Goal: Information Seeking & Learning: Learn about a topic

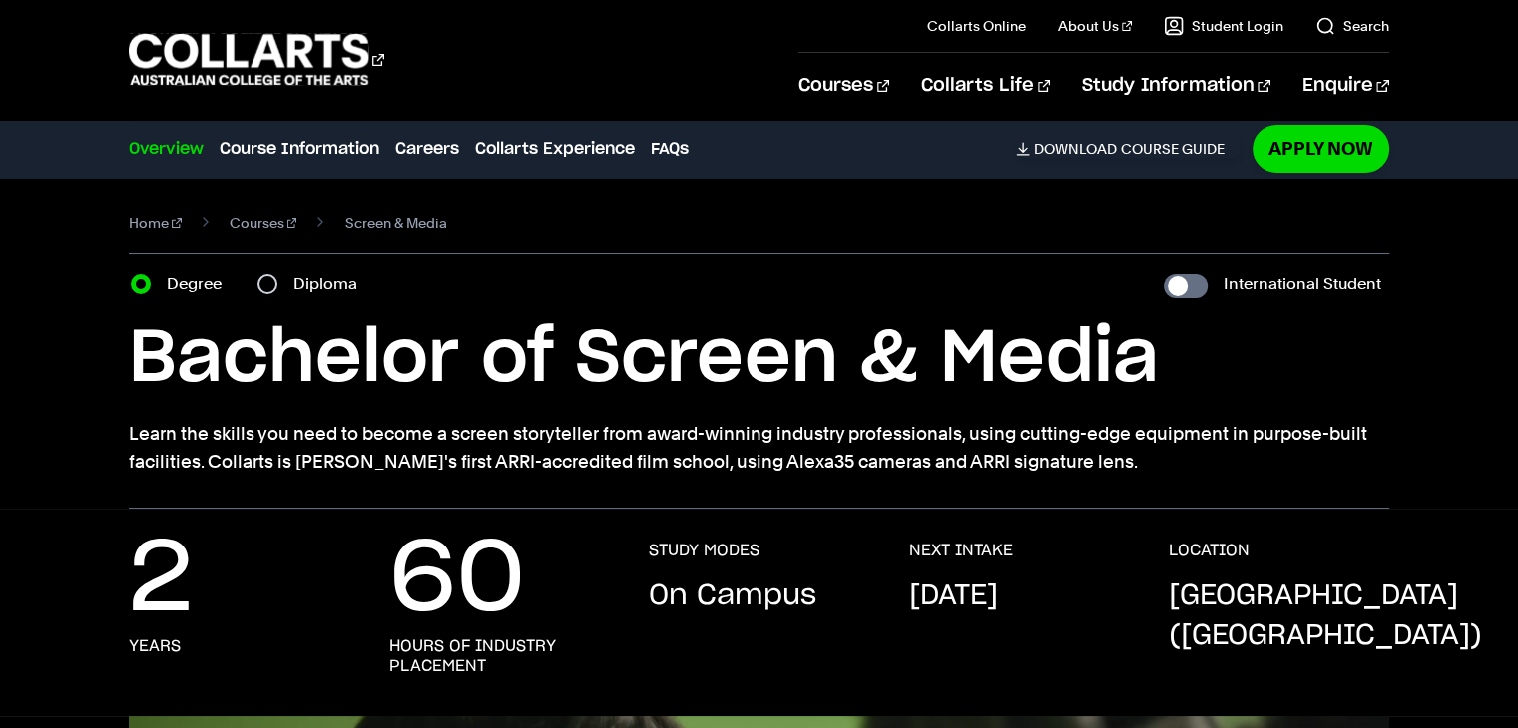
click at [1169, 309] on section "Home Courses Screen & Media Course variant Degree Diploma International Student…" at bounding box center [758, 343] width 1259 height 331
click at [1181, 285] on input "International Student" at bounding box center [1185, 286] width 44 height 24
checkbox input "true"
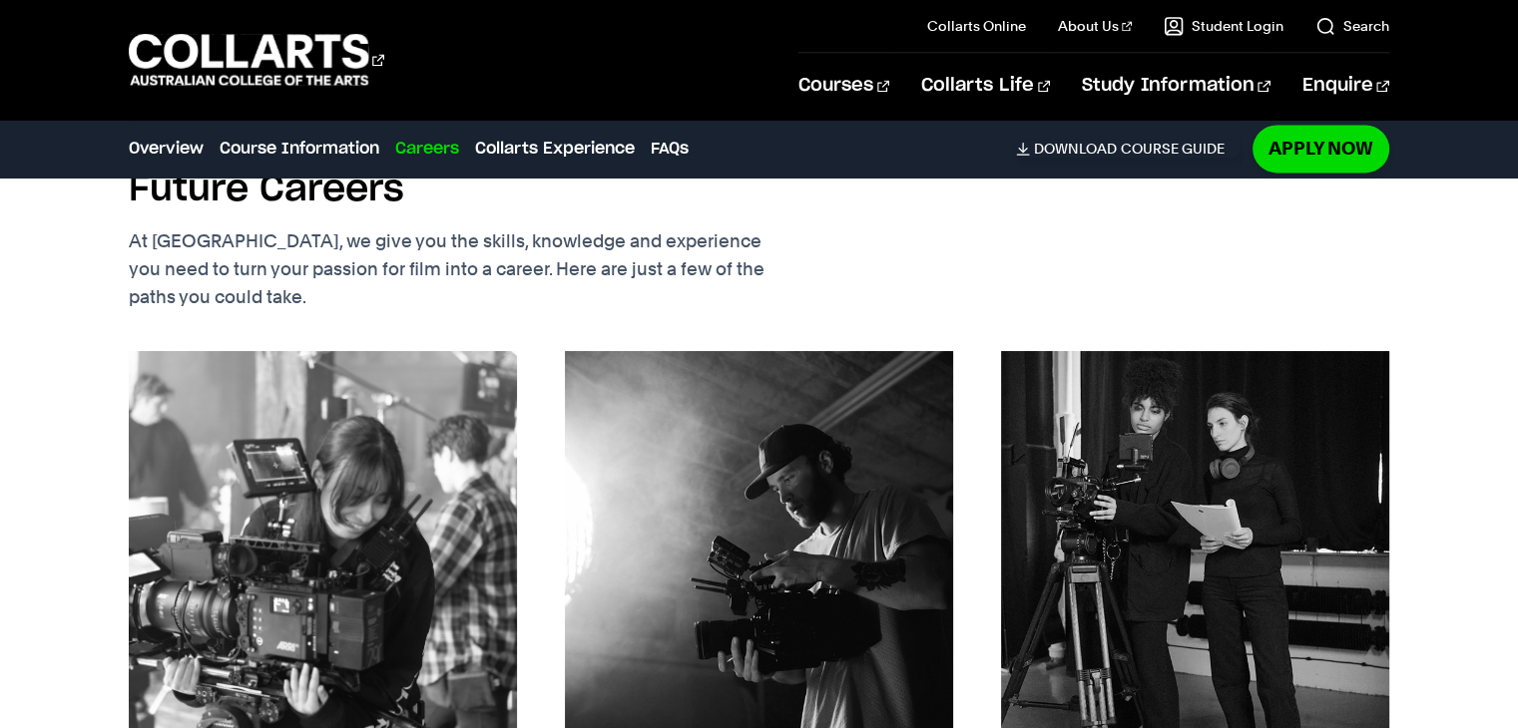
scroll to position [2808, 0]
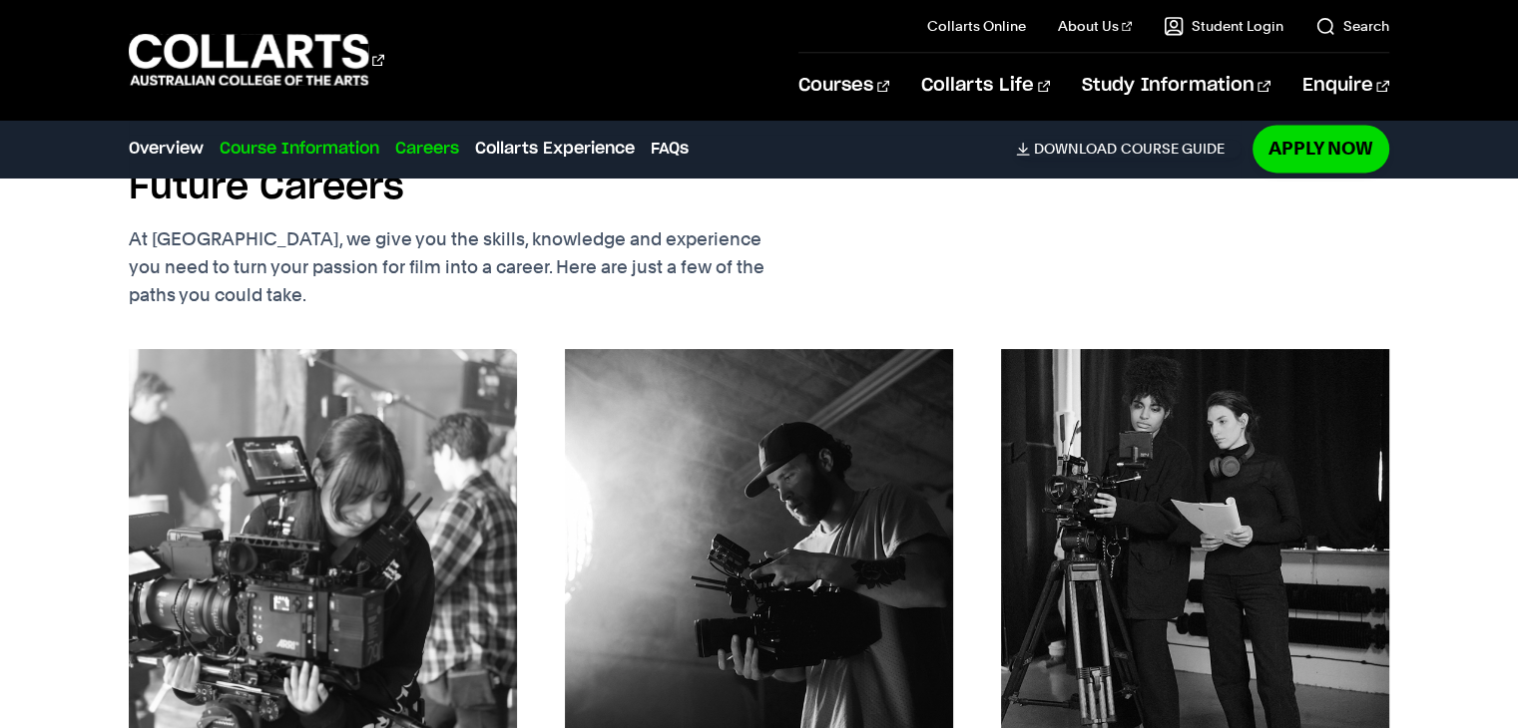
click at [267, 158] on link "Course Information" at bounding box center [300, 149] width 160 height 24
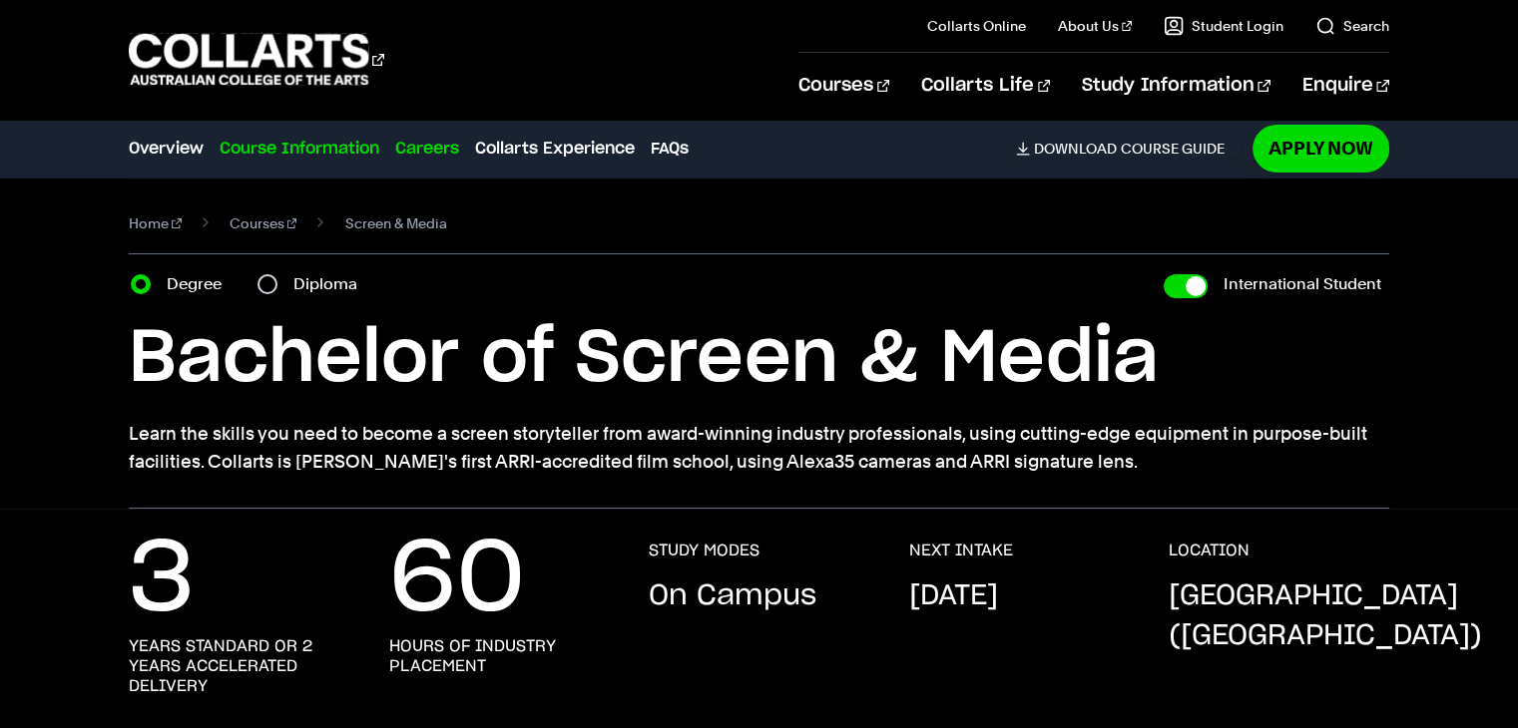
scroll to position [0, 0]
click at [247, 221] on link "Courses" at bounding box center [264, 224] width 68 height 28
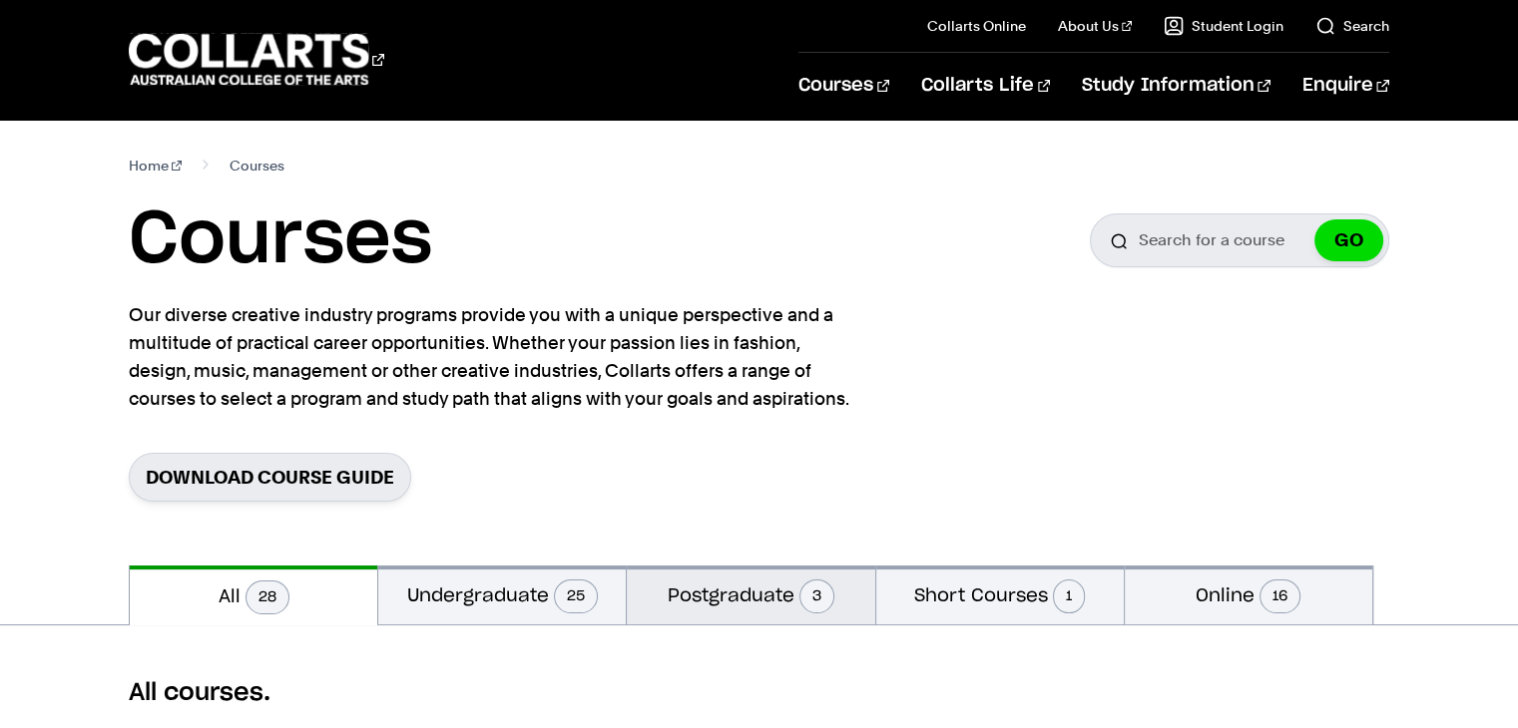
click at [738, 614] on button "Postgraduate 3" at bounding box center [750, 595] width 247 height 59
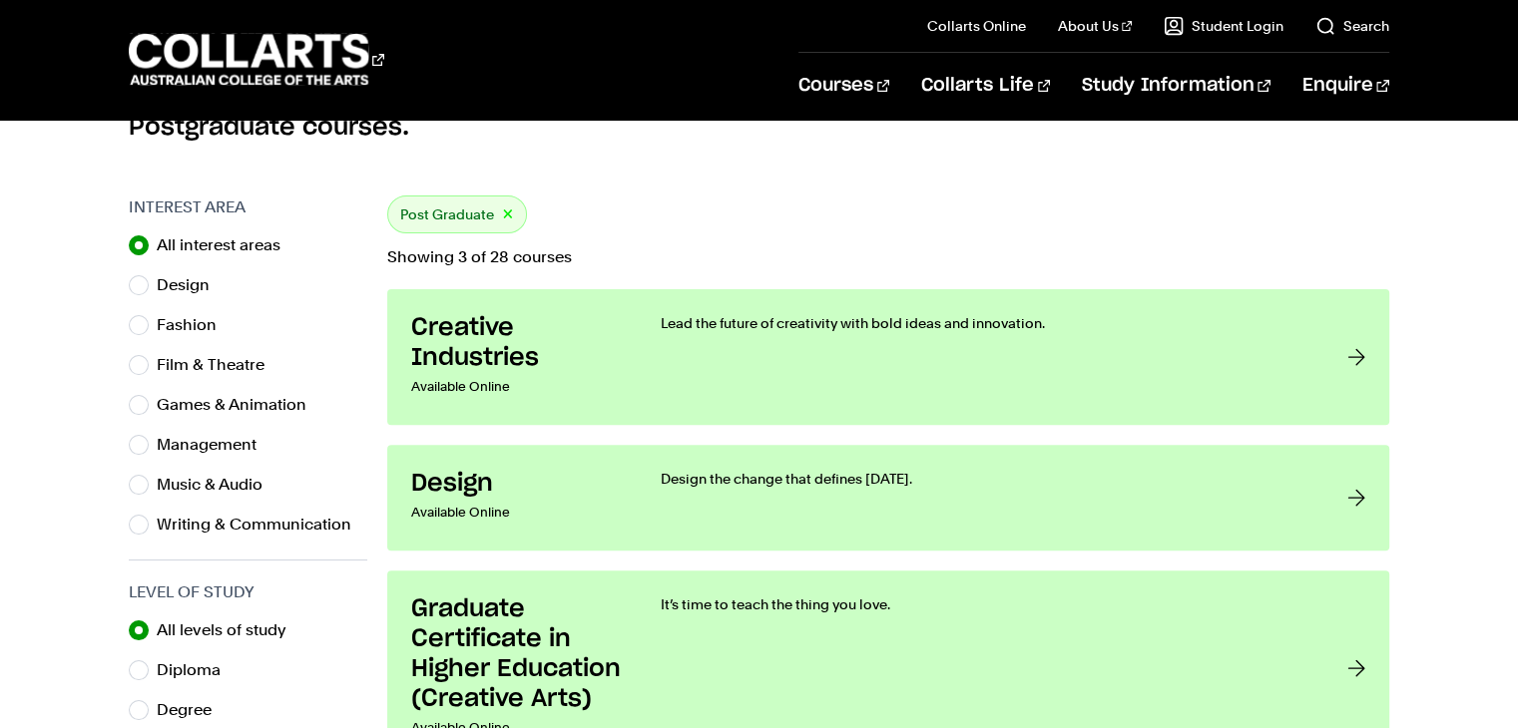
scroll to position [559, 0]
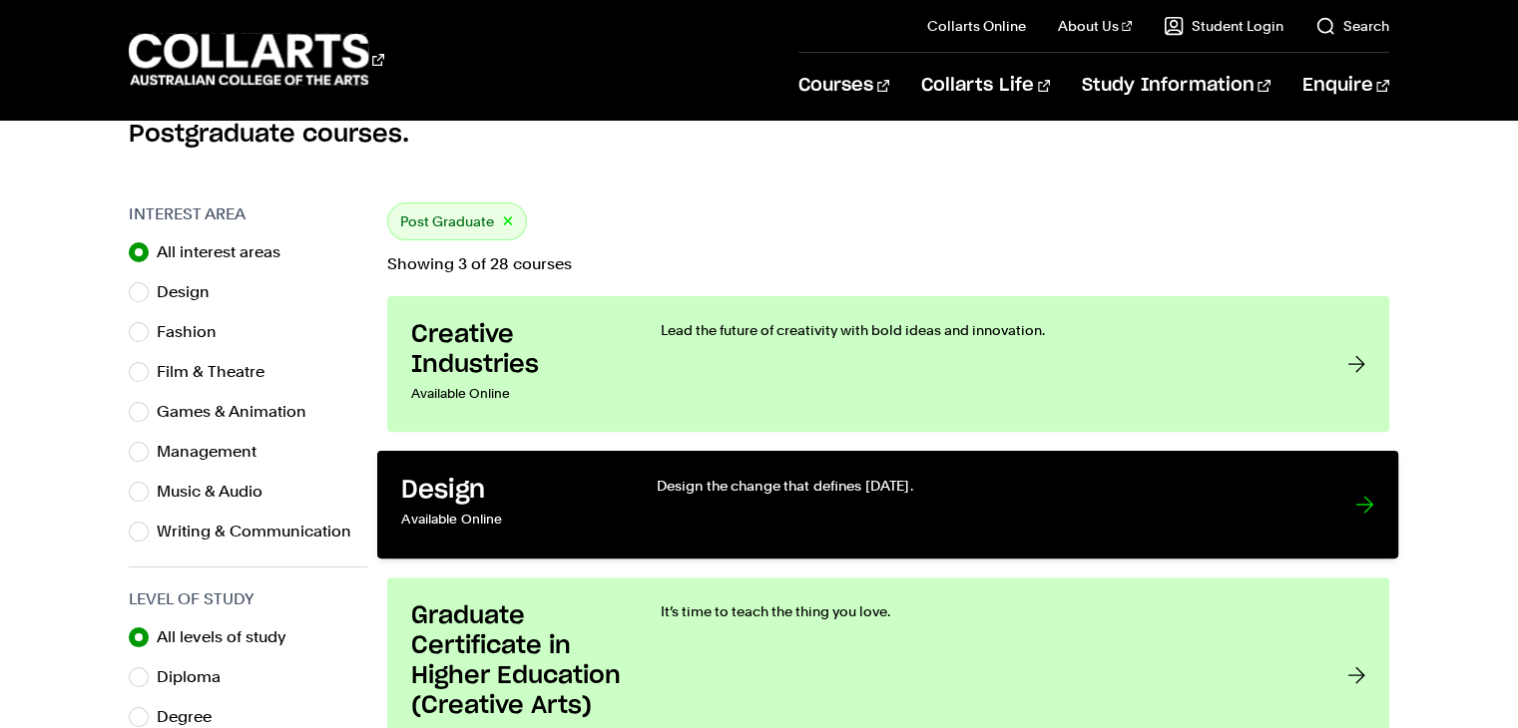
click at [962, 500] on div "Design the change that defines [DATE]." at bounding box center [986, 505] width 659 height 59
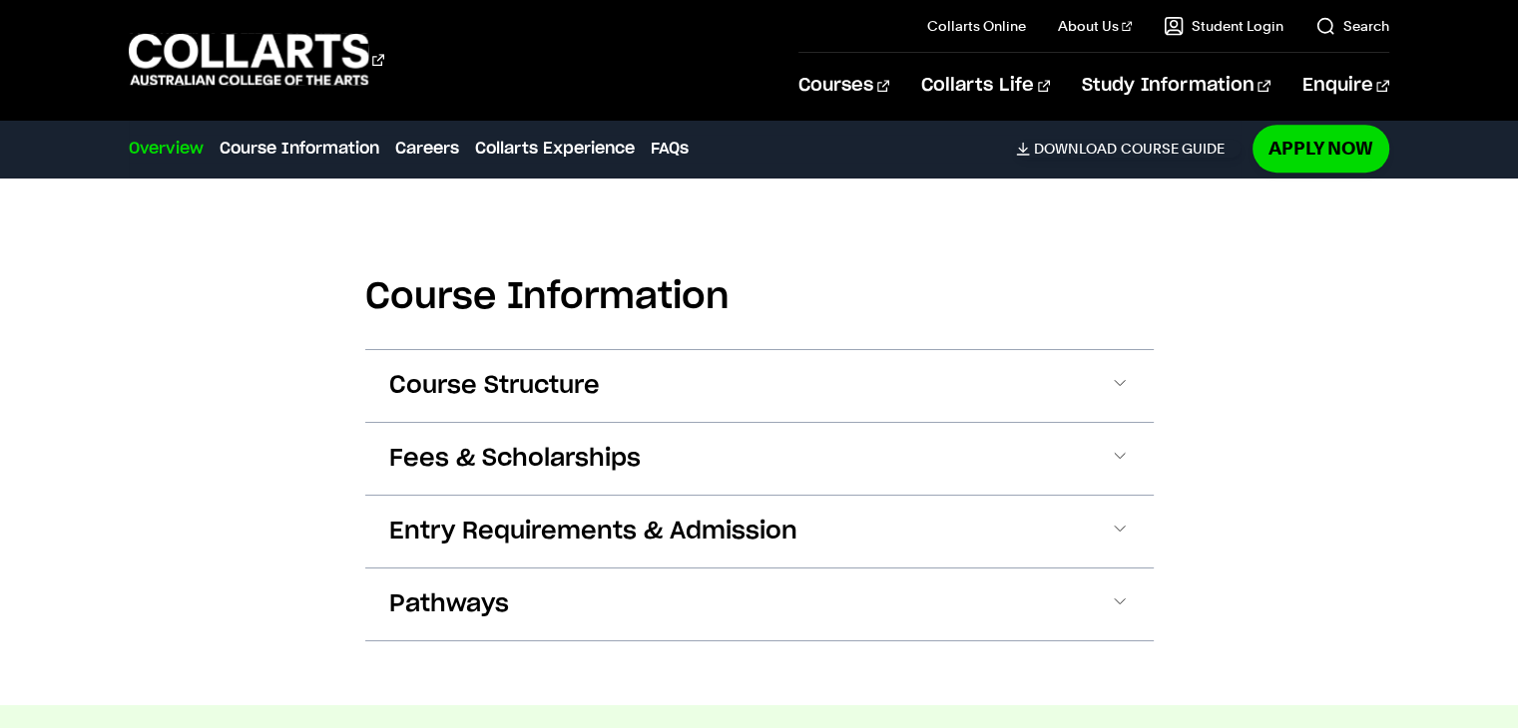
scroll to position [1124, 0]
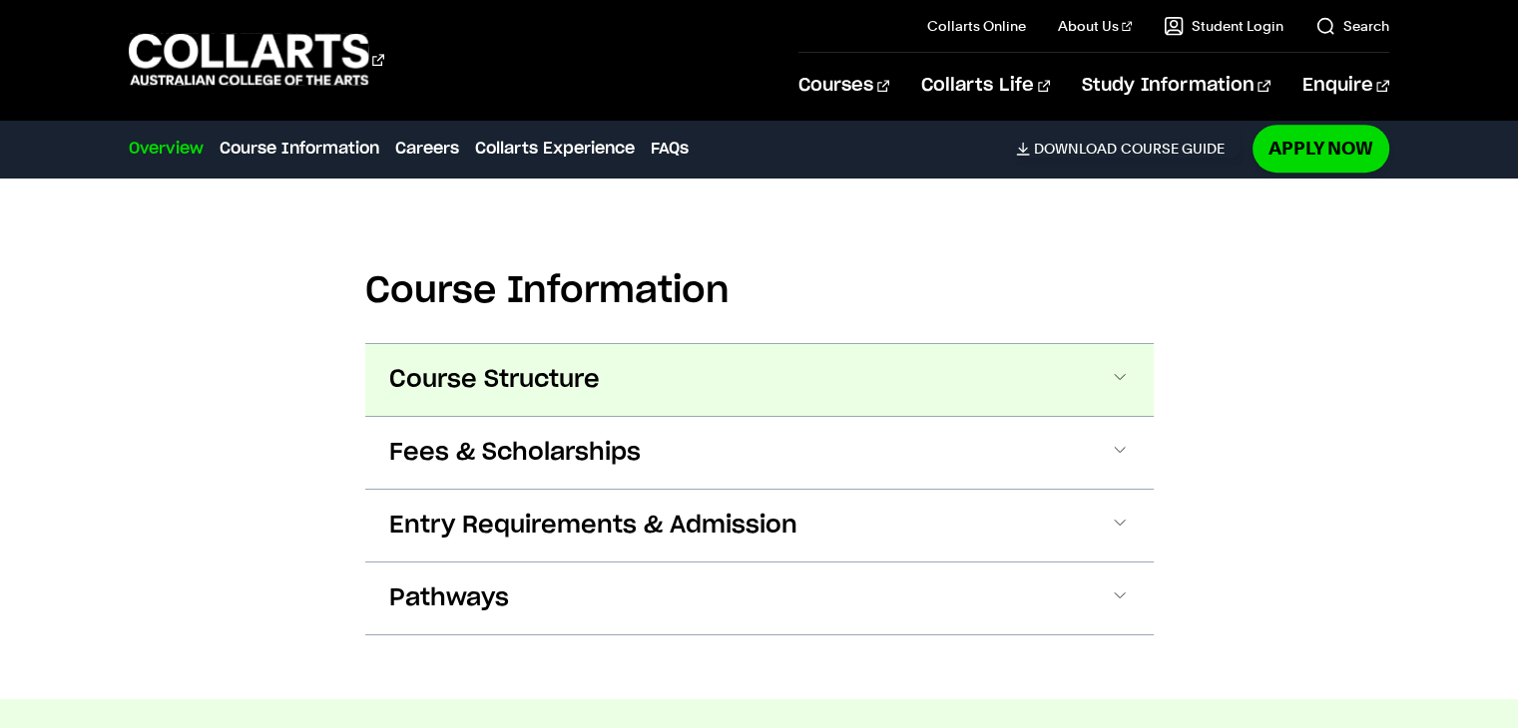
click at [1116, 399] on button "Course Structure" at bounding box center [759, 380] width 788 height 72
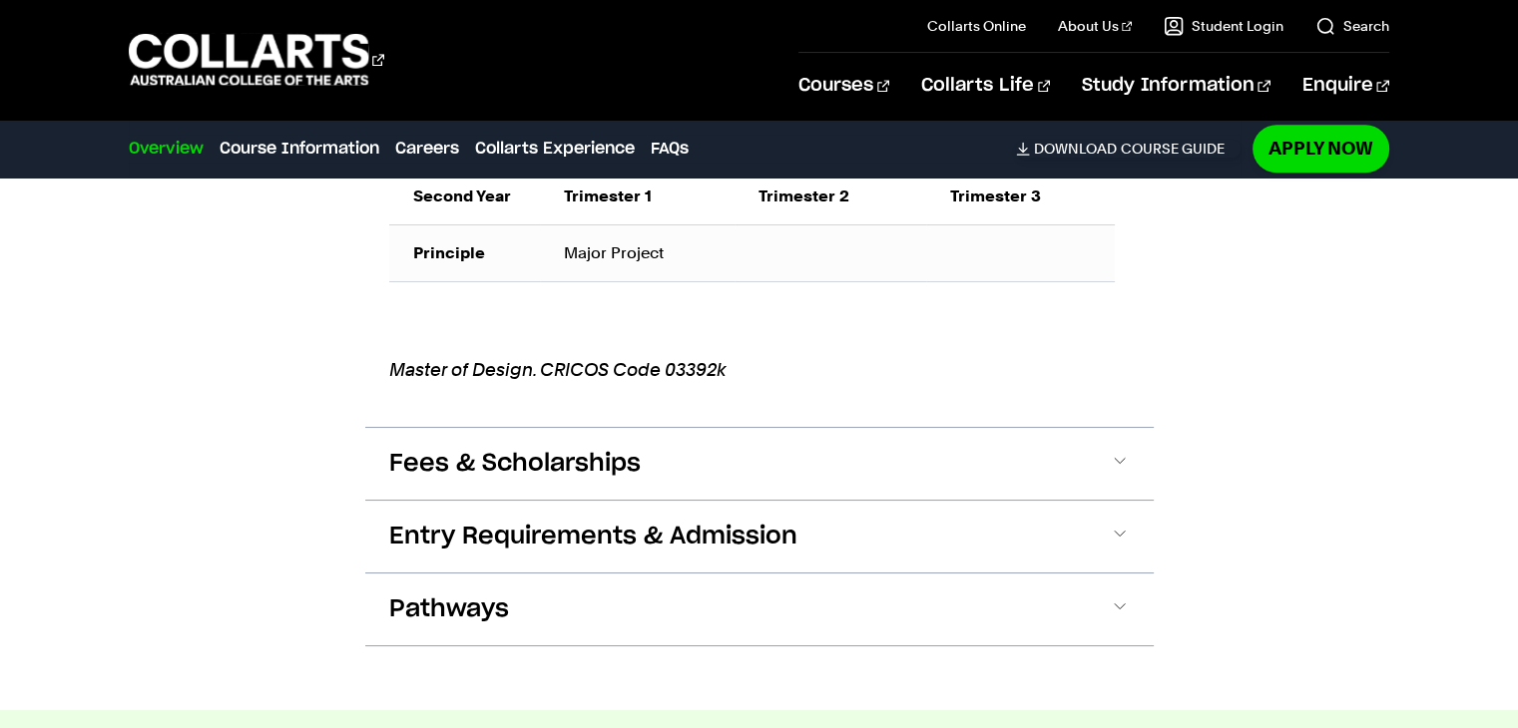
scroll to position [1810, 0]
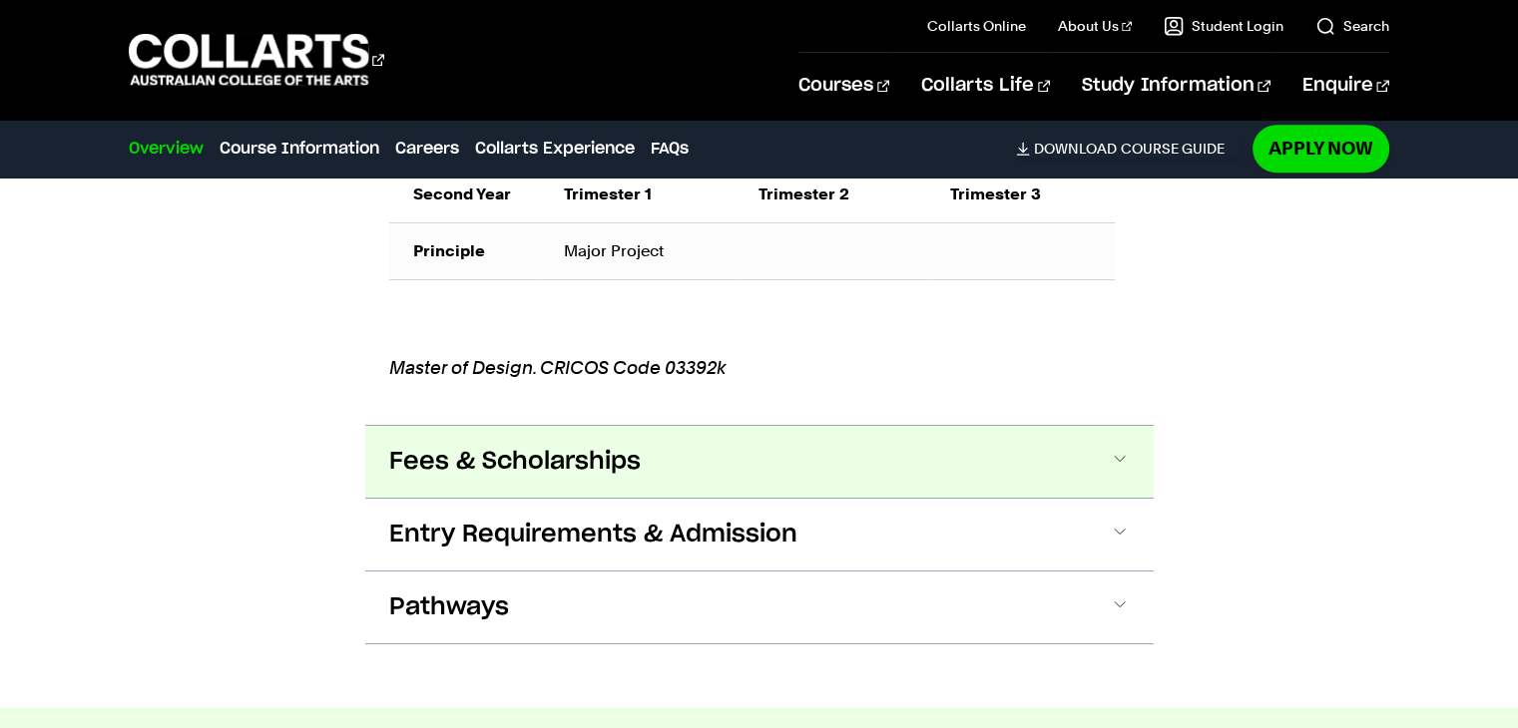
click at [1115, 475] on span at bounding box center [1120, 462] width 20 height 26
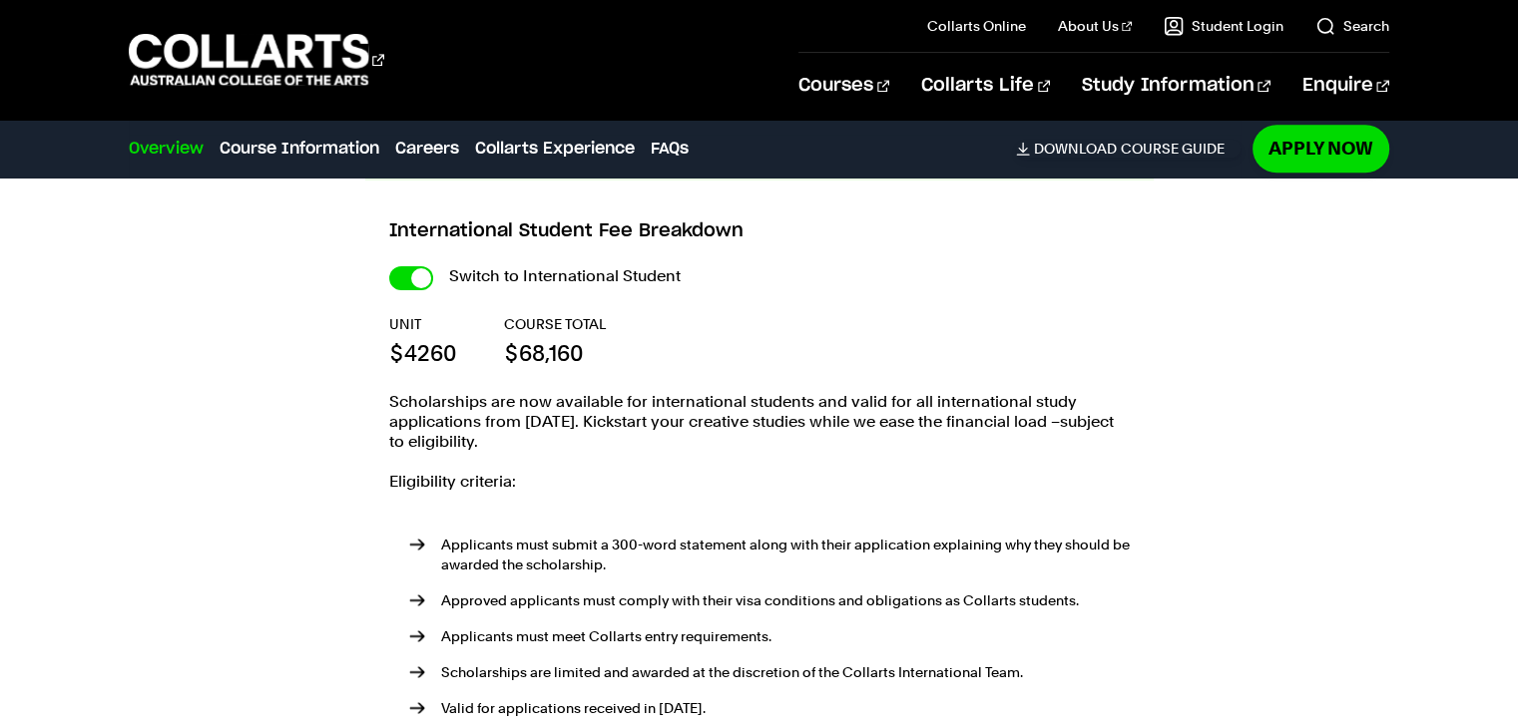
scroll to position [2133, 0]
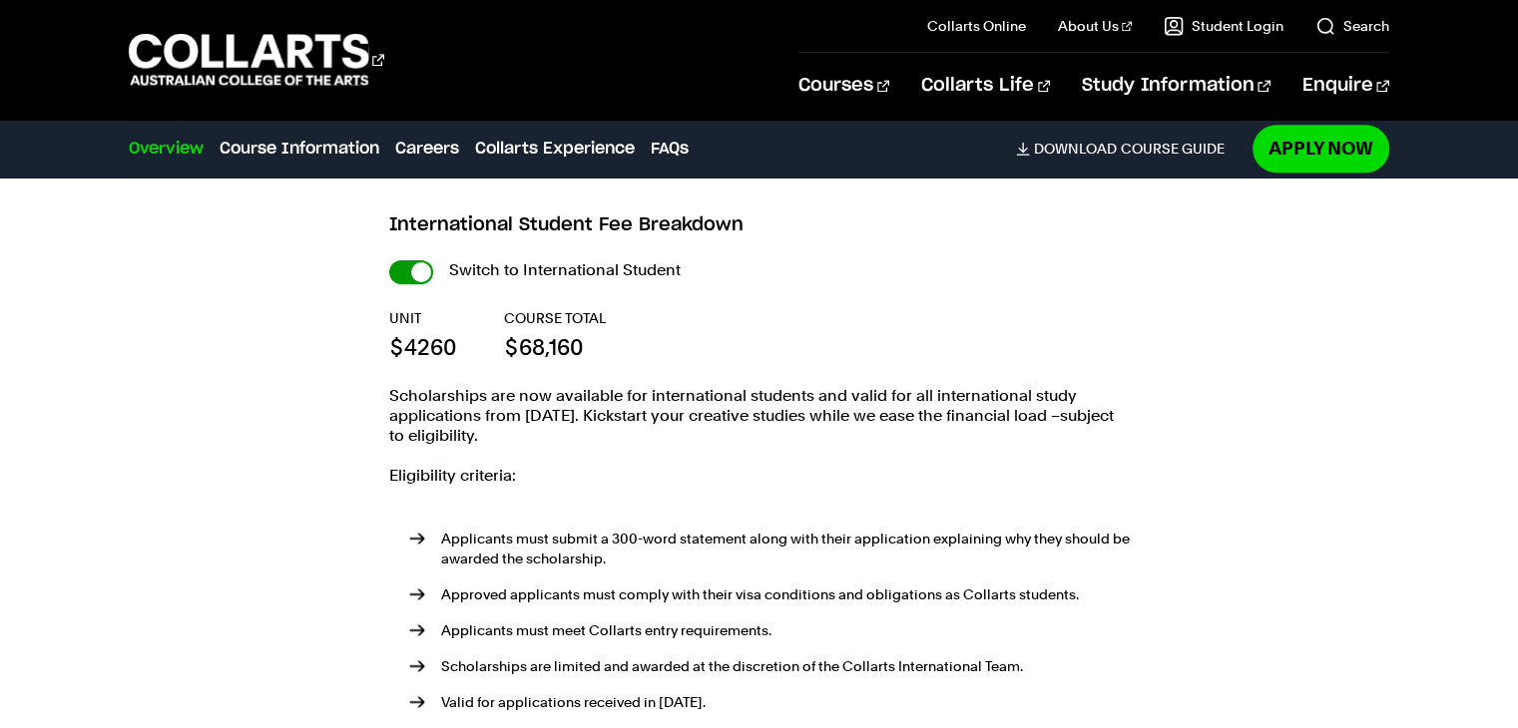
click at [406, 284] on input "International Student" at bounding box center [411, 272] width 44 height 24
checkbox input "false"
click at [406, 284] on input "International Student" at bounding box center [411, 272] width 44 height 24
checkbox input "true"
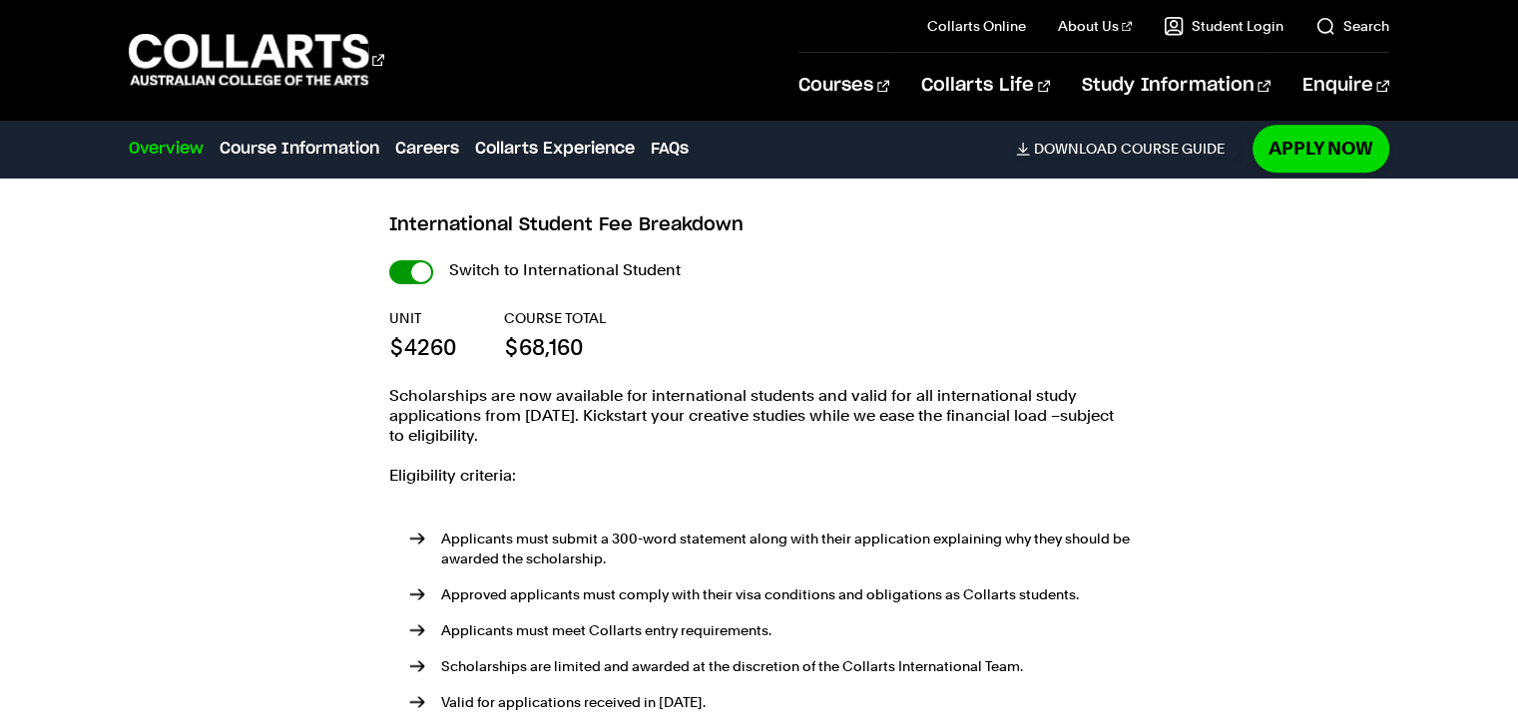
checkbox input "true"
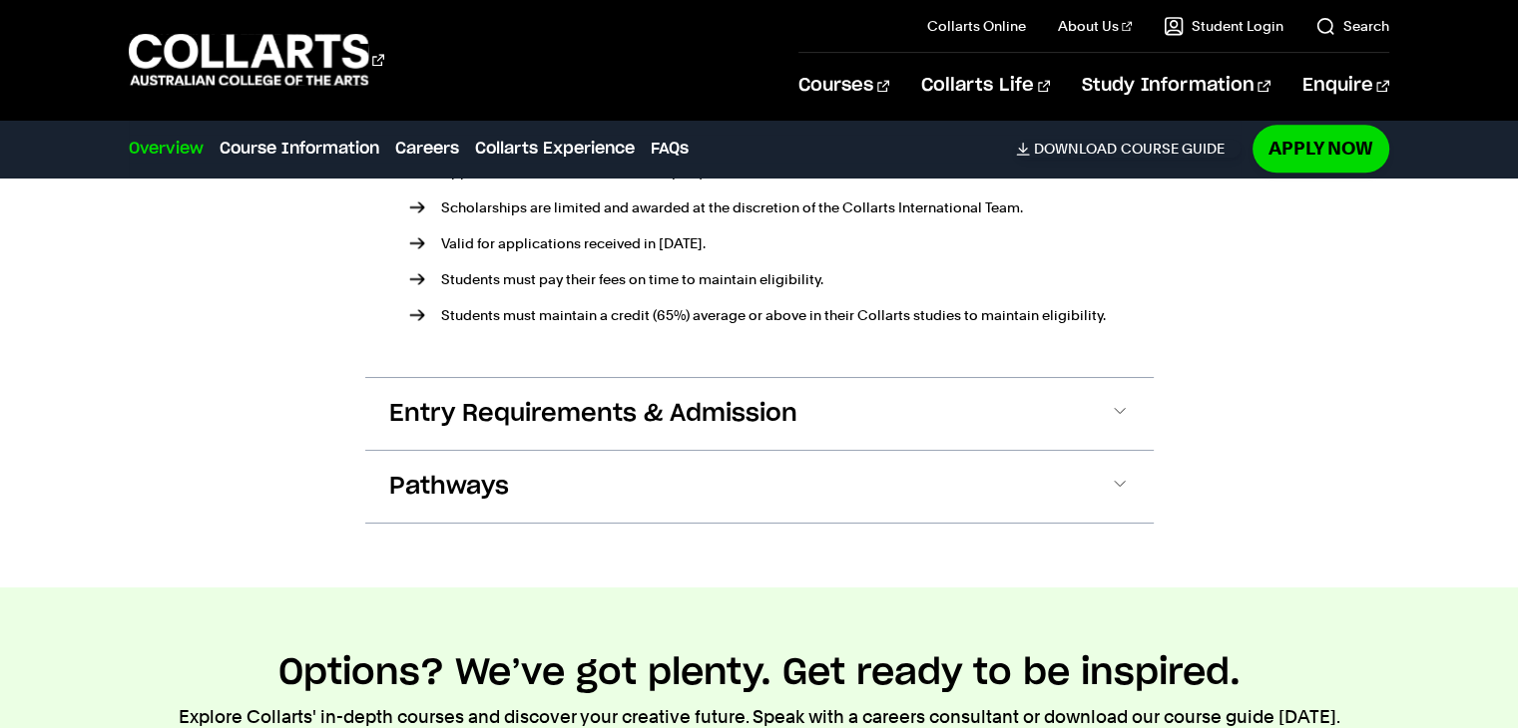
scroll to position [2594, 0]
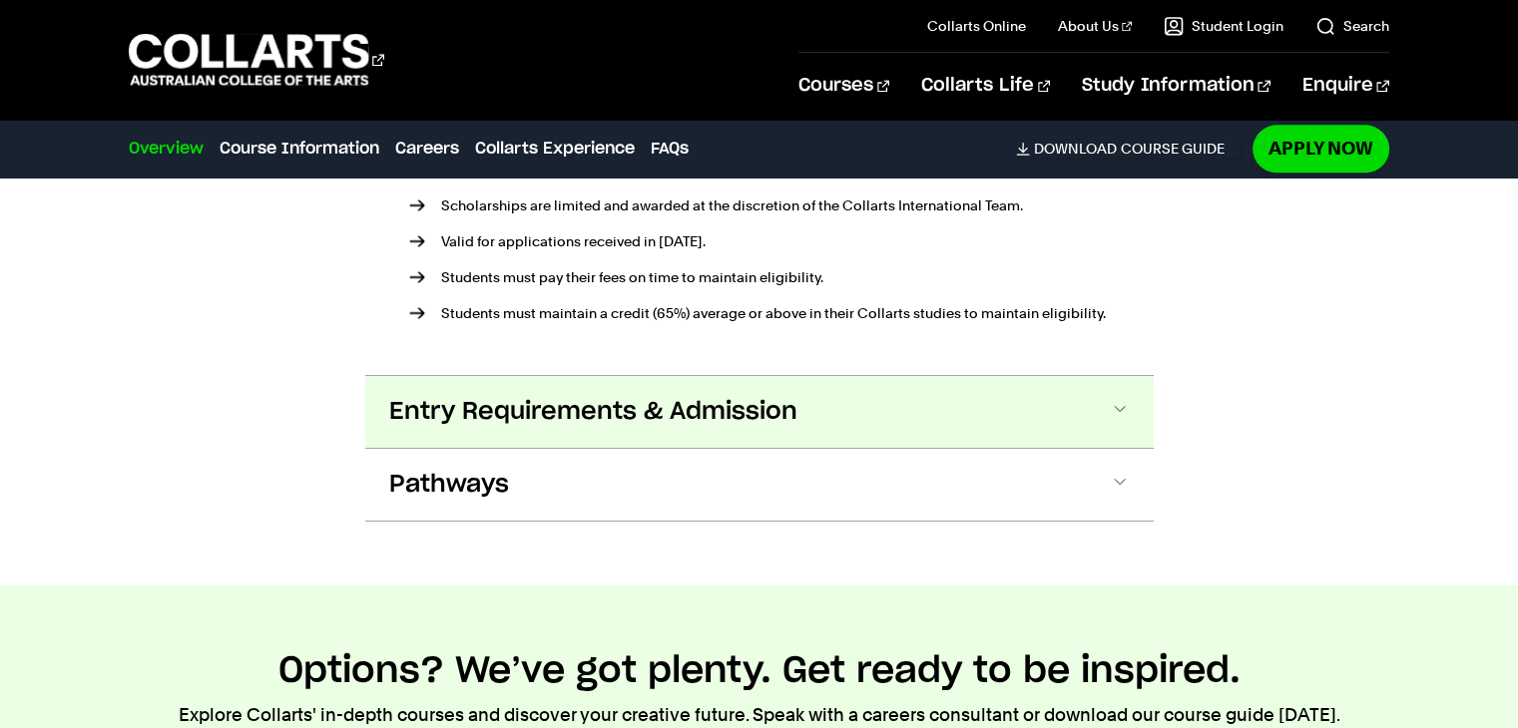
click at [601, 428] on span "Entry Requirements & Admission" at bounding box center [593, 412] width 408 height 32
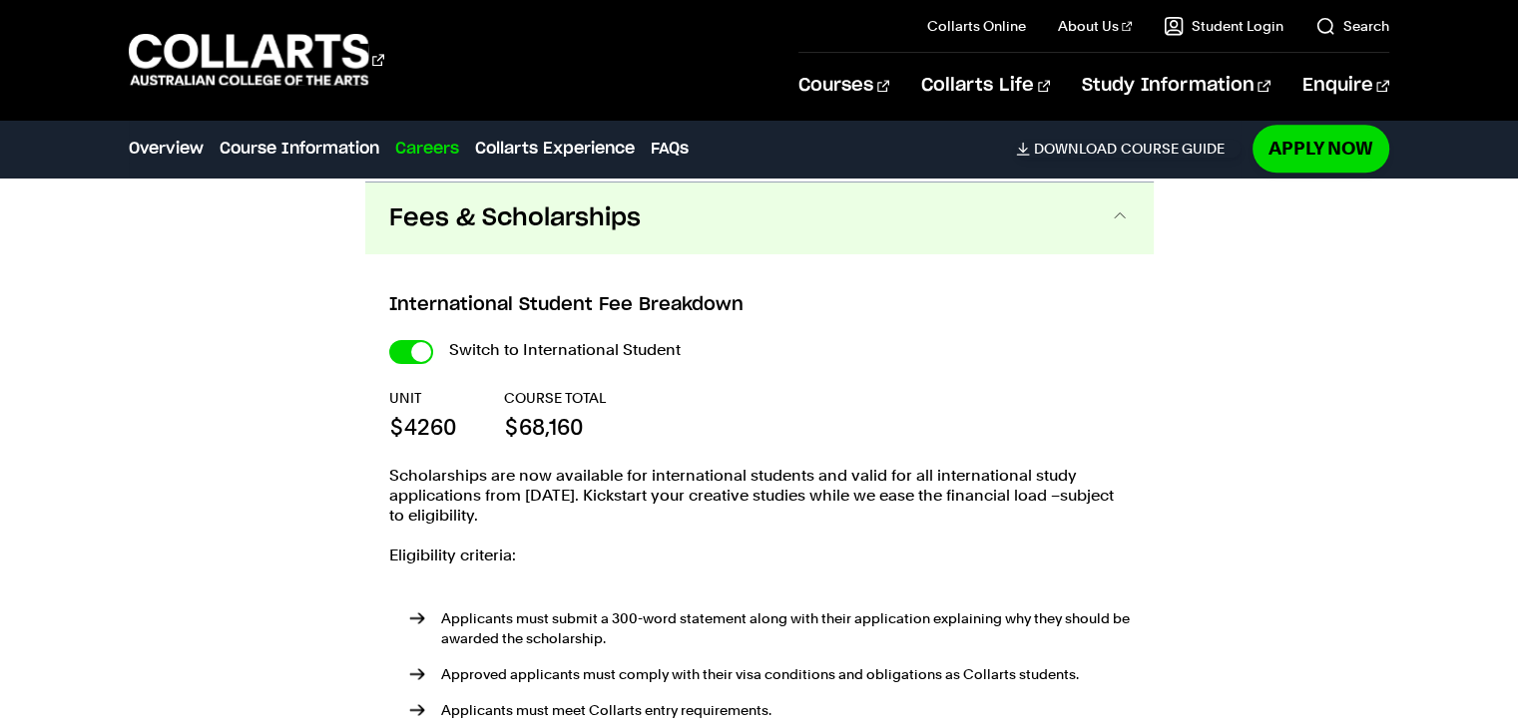
scroll to position [2065, 0]
